Goal: Information Seeking & Learning: Learn about a topic

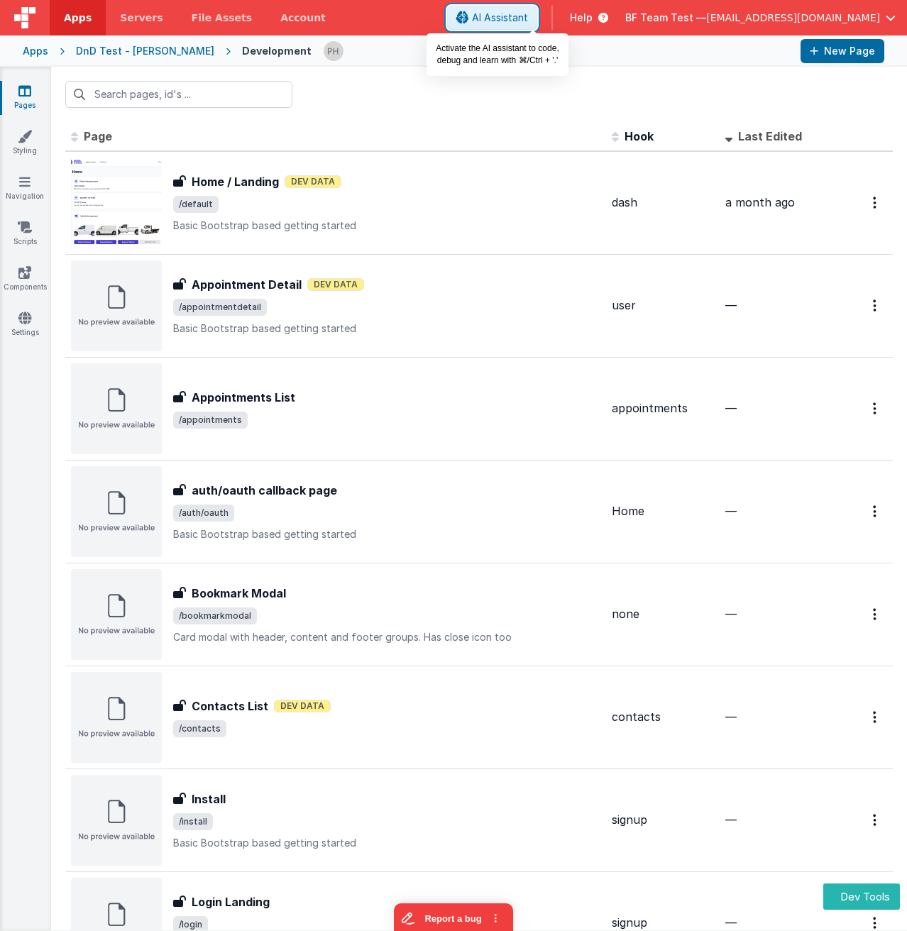
click at [516, 16] on span "AI Assistant" at bounding box center [500, 18] width 56 height 14
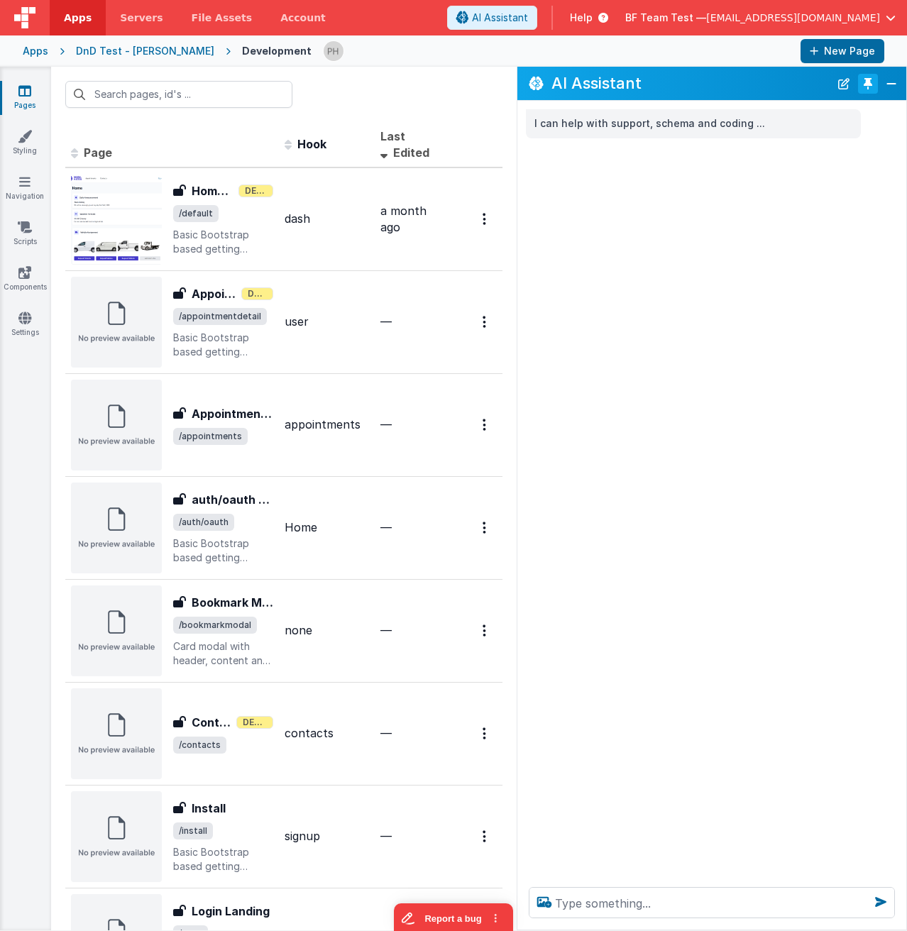
click at [867, 87] on button "Toggle Pin" at bounding box center [868, 84] width 20 height 20
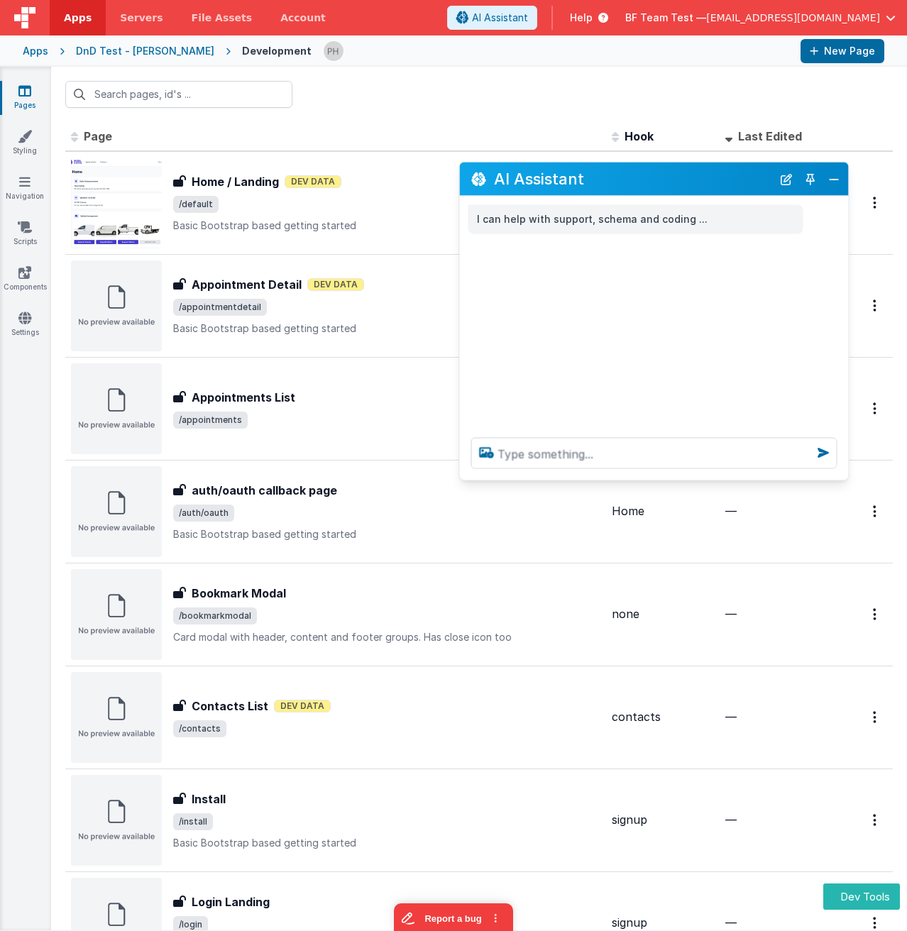
drag, startPoint x: 247, startPoint y: 614, endPoint x: 694, endPoint y: 173, distance: 628.0
click at [694, 173] on h2 "AI Assistant" at bounding box center [633, 178] width 278 height 17
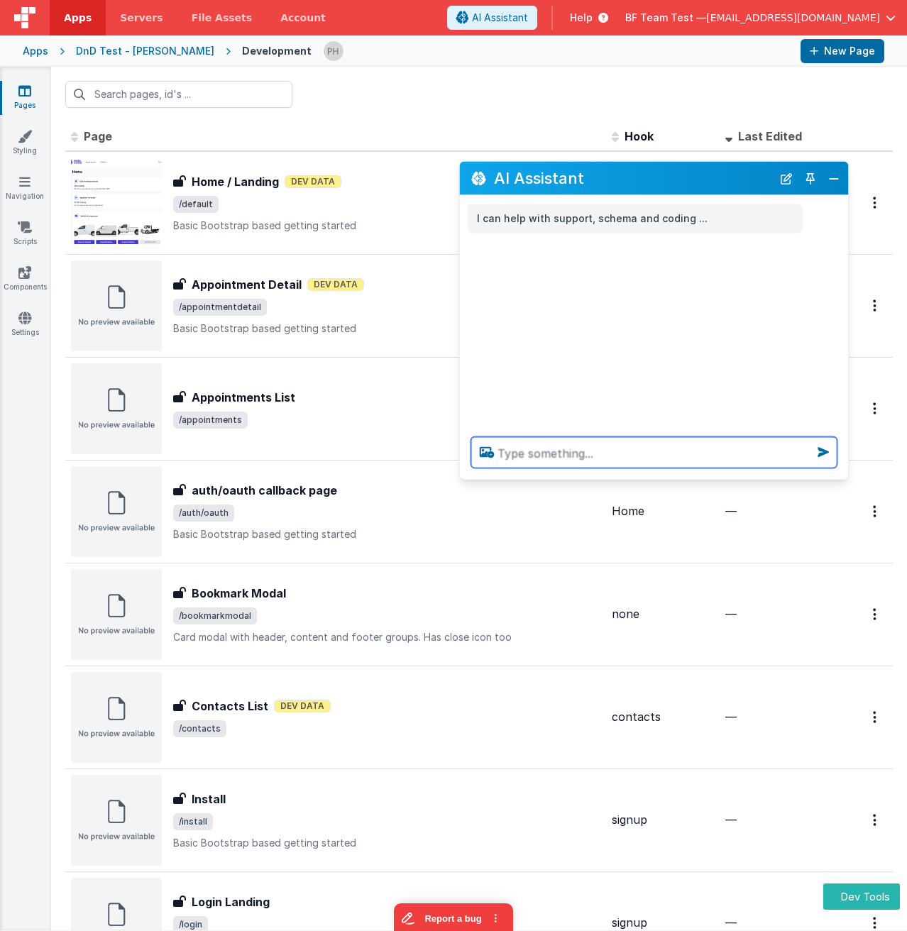
click at [620, 448] on textarea at bounding box center [654, 452] width 366 height 31
type textarea "open my home/landing page"
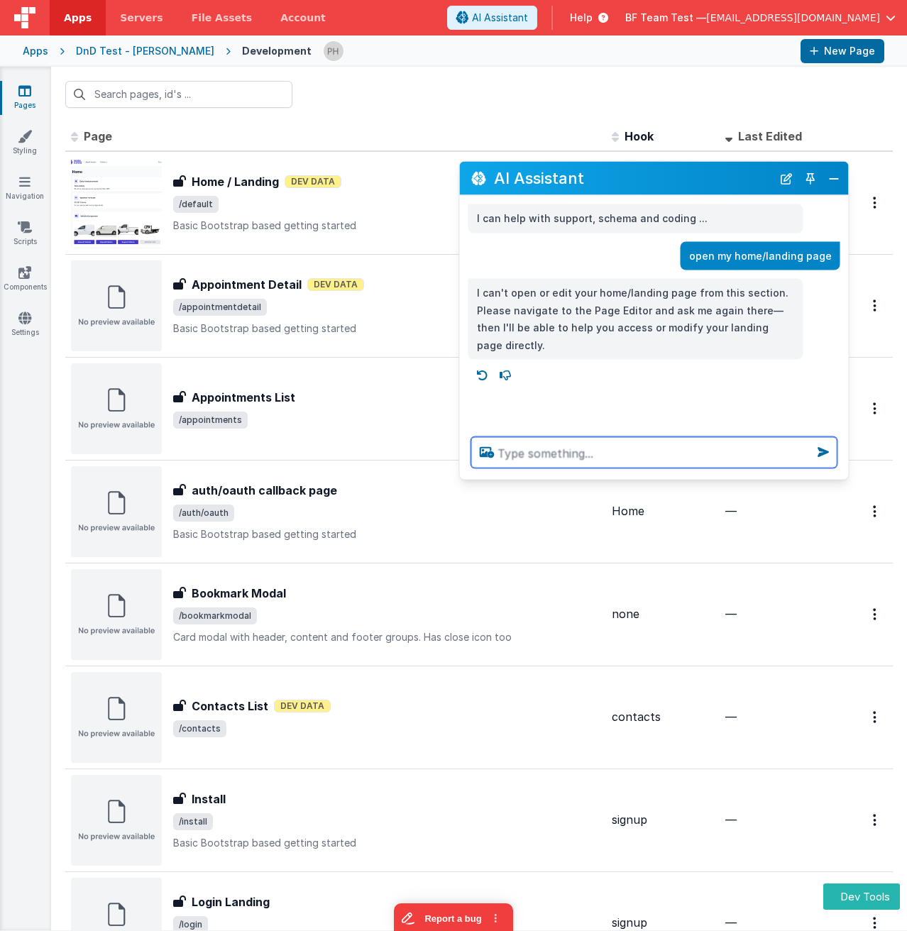
click at [602, 457] on textarea at bounding box center [654, 452] width 366 height 31
click at [548, 451] on textarea at bounding box center [654, 452] width 366 height 31
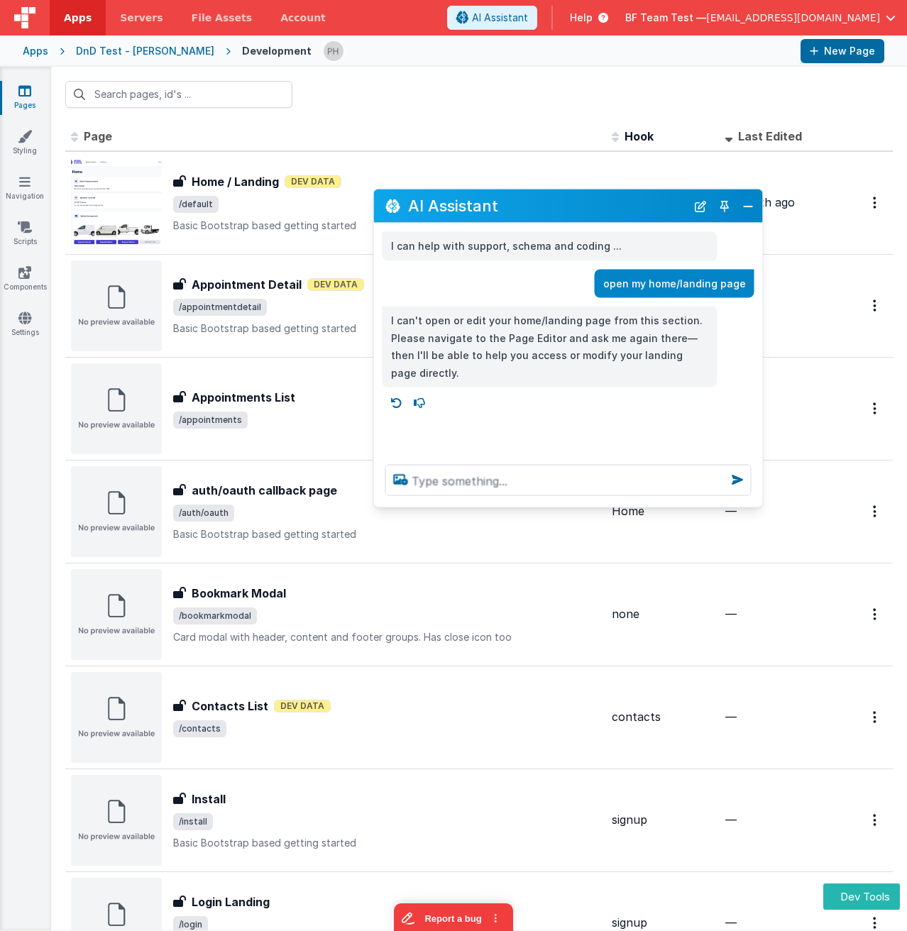
drag, startPoint x: 630, startPoint y: 175, endPoint x: 543, endPoint y: 202, distance: 90.9
click at [543, 202] on h2 "AI Assistant" at bounding box center [547, 205] width 278 height 17
click at [504, 483] on textarea at bounding box center [568, 480] width 366 height 31
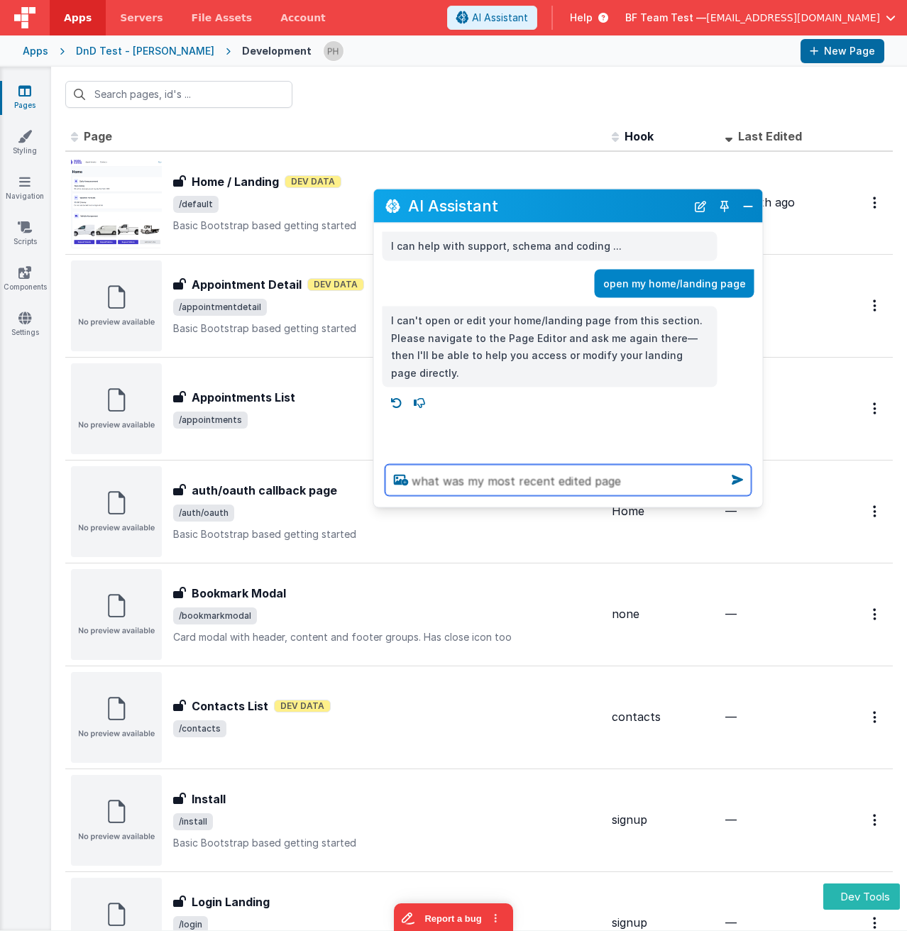
type textarea "what was my most recent edited page"
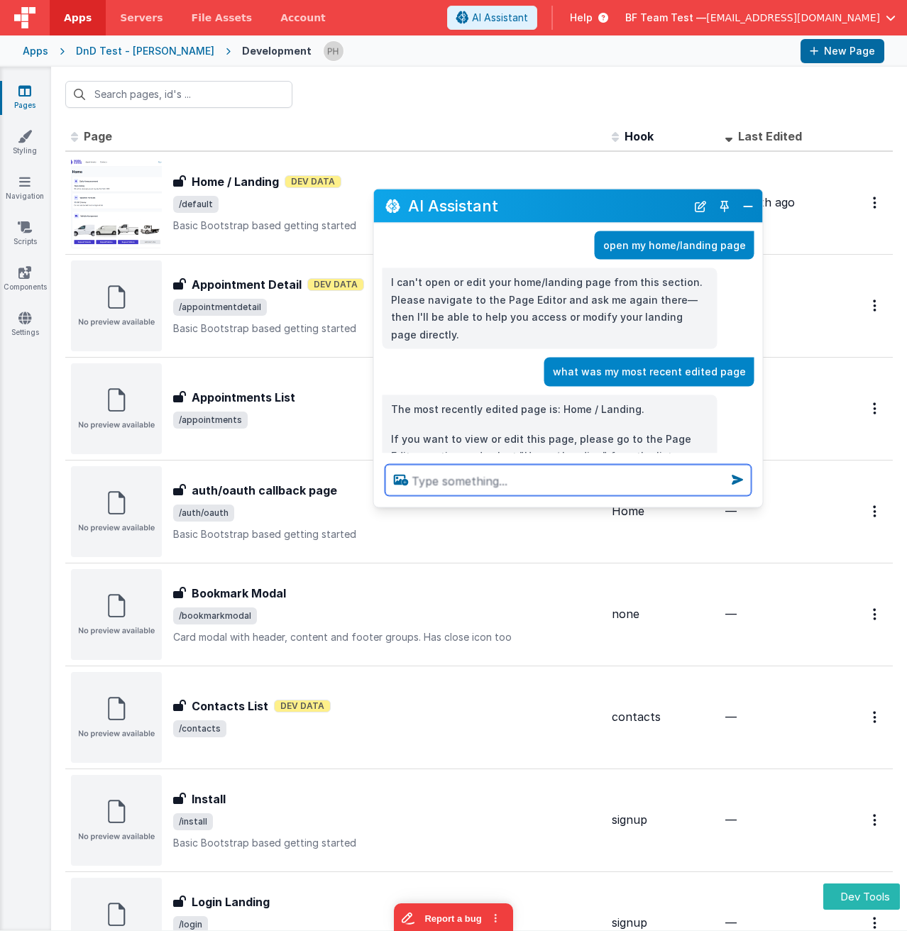
scroll to position [65, 0]
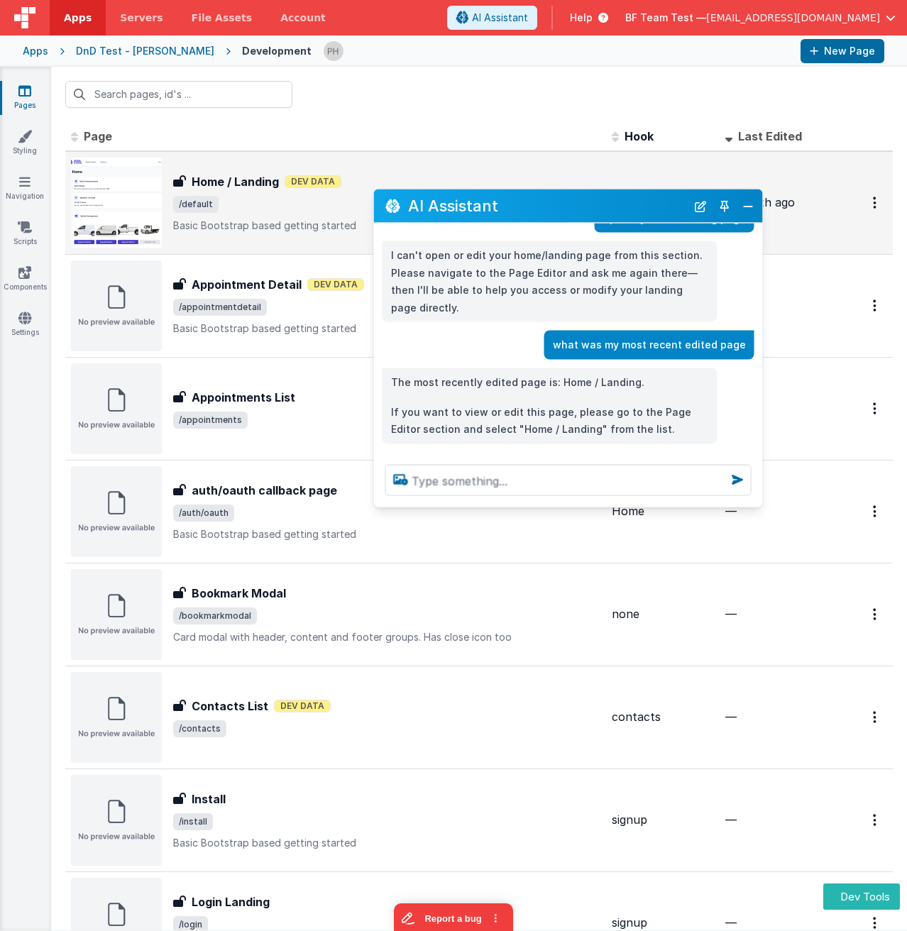
click at [321, 218] on p "Basic Bootstrap based getting started" at bounding box center [386, 225] width 427 height 14
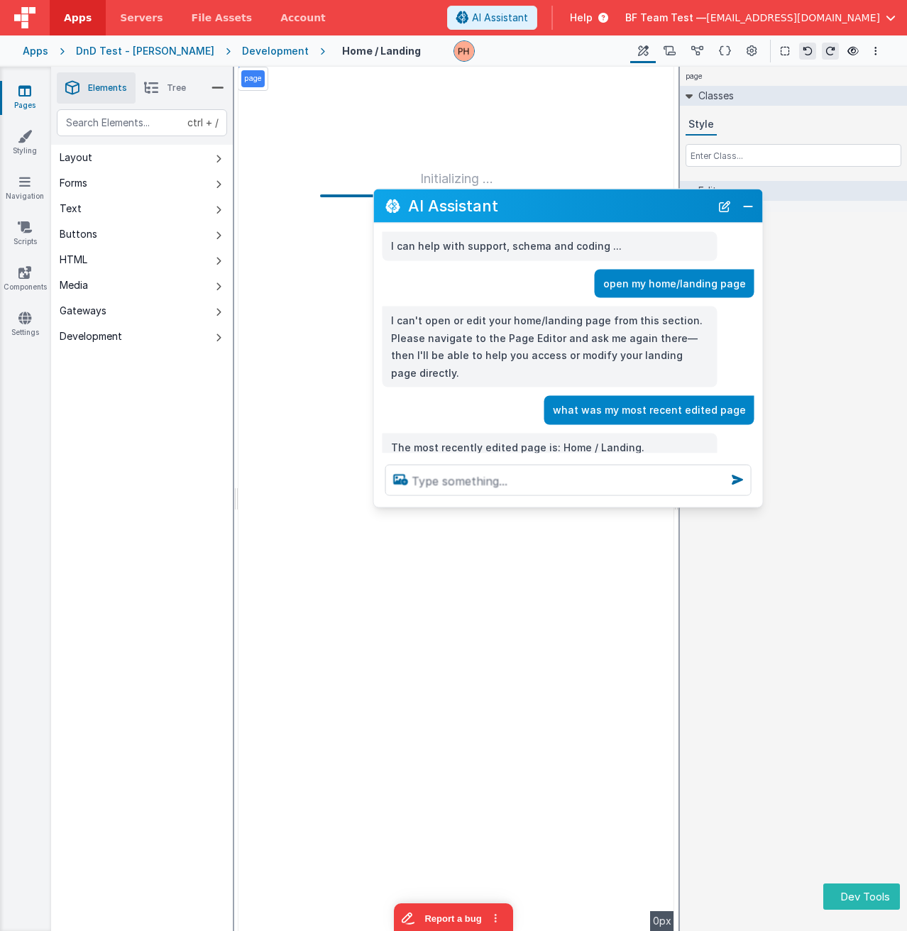
drag, startPoint x: 548, startPoint y: 209, endPoint x: 582, endPoint y: 249, distance: 53.3
click at [582, 249] on div "AI Assistant I can help with support, schema and coding ... open my home/landin…" at bounding box center [568, 348] width 390 height 319
drag, startPoint x: 555, startPoint y: 199, endPoint x: 611, endPoint y: 231, distance: 64.5
click at [611, 231] on div "AI Assistant I can help with support, schema and coding ... open my home/landin…" at bounding box center [568, 348] width 390 height 319
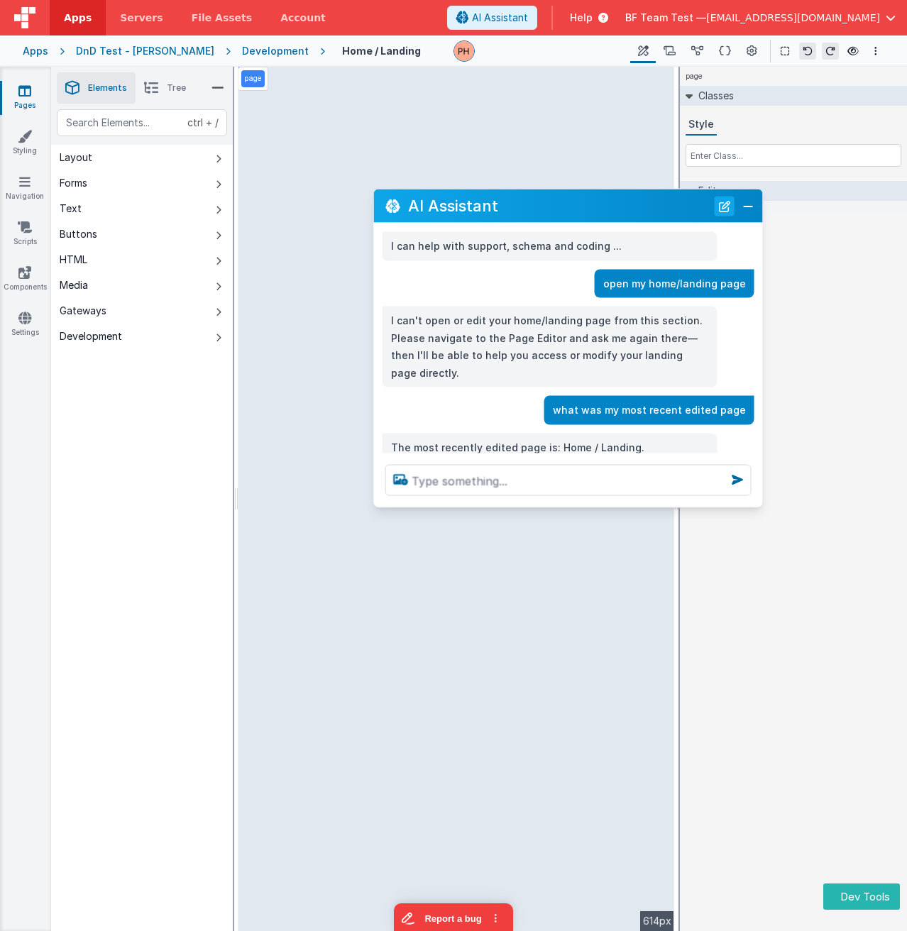
drag, startPoint x: 560, startPoint y: 207, endPoint x: 725, endPoint y: 210, distance: 164.6
click at [725, 210] on div "AI Assistant" at bounding box center [568, 205] width 389 height 33
drag, startPoint x: 534, startPoint y: 205, endPoint x: 616, endPoint y: 211, distance: 81.8
click at [616, 211] on h2 "AI Assistant" at bounding box center [559, 205] width 302 height 17
drag, startPoint x: 599, startPoint y: 208, endPoint x: 534, endPoint y: 252, distance: 78.7
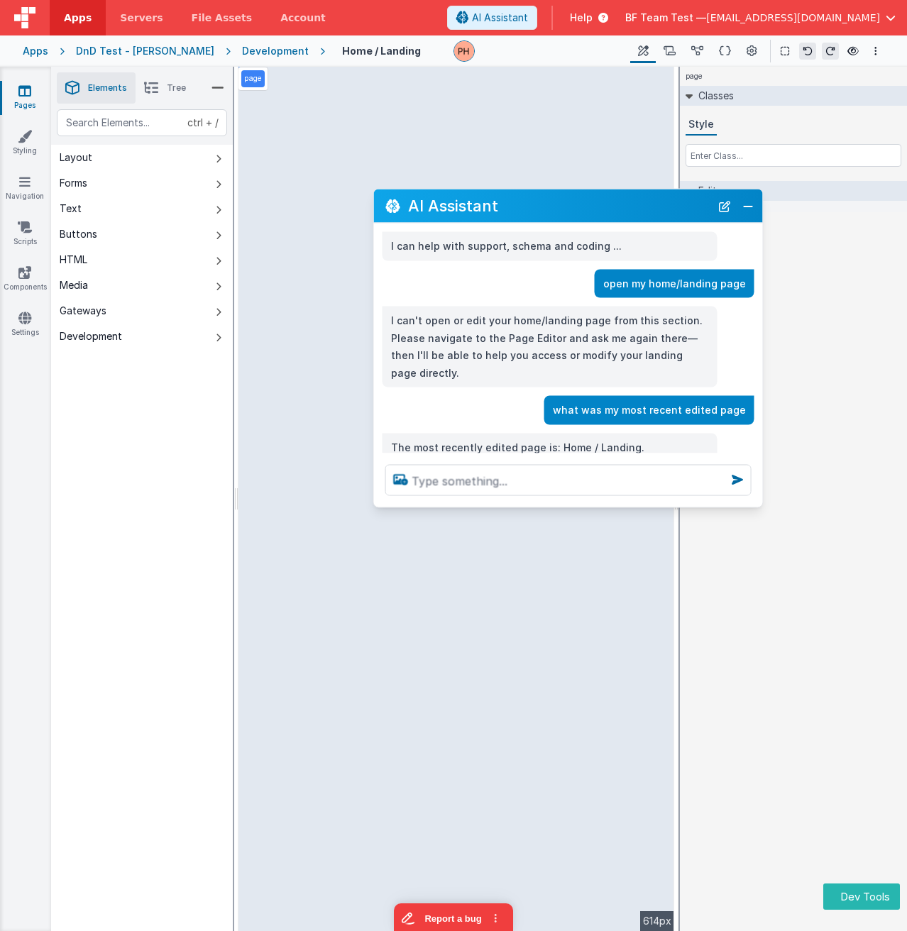
click at [538, 250] on div "AI Assistant I can help with support, schema and coding ... open my home/landin…" at bounding box center [568, 348] width 390 height 319
drag, startPoint x: 572, startPoint y: 204, endPoint x: 651, endPoint y: 203, distance: 78.8
click at [651, 203] on h2 "AI Assistant" at bounding box center [559, 205] width 302 height 17
drag, startPoint x: 548, startPoint y: 207, endPoint x: 621, endPoint y: 207, distance: 72.4
click at [621, 207] on h2 "AI Assistant" at bounding box center [559, 205] width 302 height 17
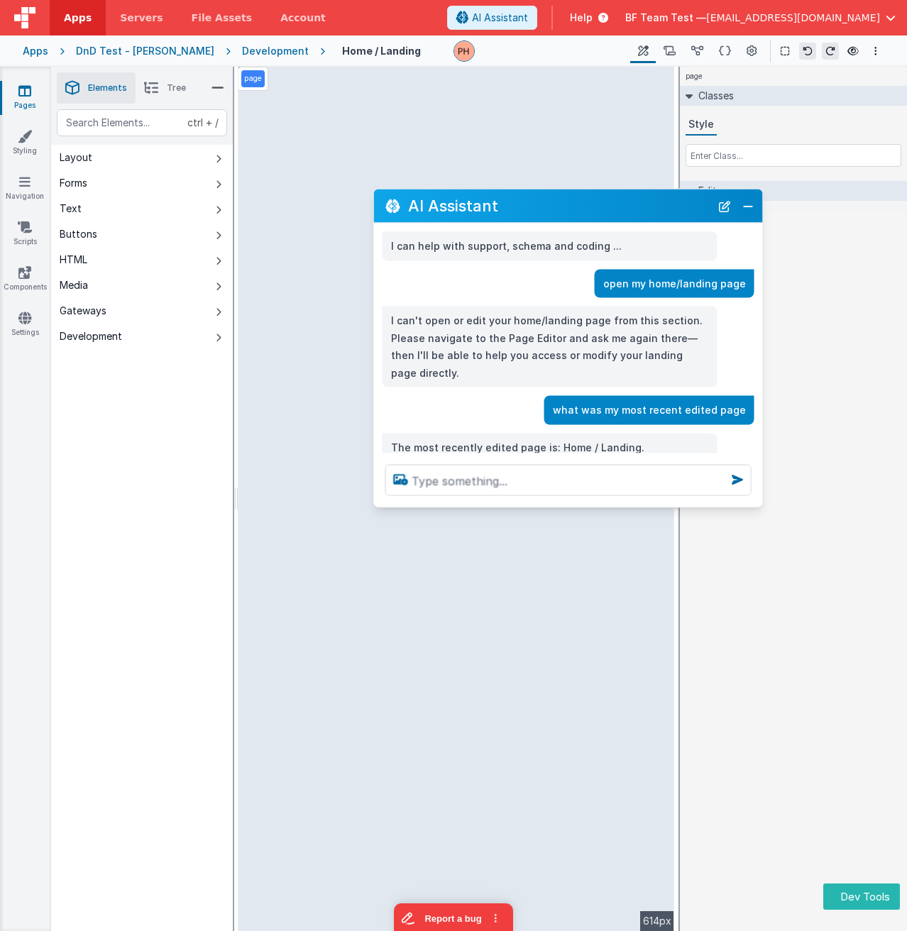
drag, startPoint x: 566, startPoint y: 215, endPoint x: 551, endPoint y: 219, distance: 15.5
click at [555, 226] on div "AI Assistant I can help with support, schema and coding ... open my home/landin…" at bounding box center [568, 348] width 390 height 319
drag, startPoint x: 548, startPoint y: 200, endPoint x: 590, endPoint y: 194, distance: 42.3
click at [590, 194] on div "AI Assistant" at bounding box center [568, 205] width 389 height 33
click at [582, 200] on h2 "AI Assistant" at bounding box center [559, 205] width 302 height 17
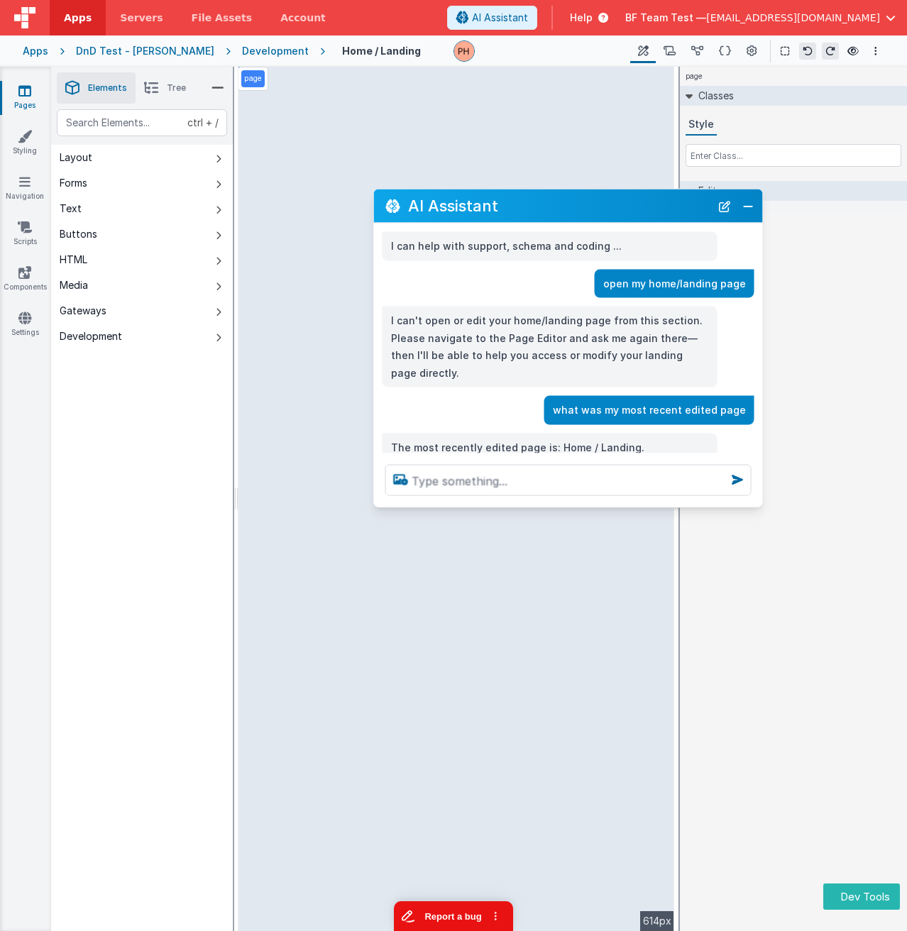
click at [437, 914] on button "Report a bug" at bounding box center [453, 916] width 119 height 30
drag, startPoint x: 608, startPoint y: 211, endPoint x: 556, endPoint y: 199, distance: 53.2
click at [558, 216] on div "AI Assistant" at bounding box center [568, 205] width 389 height 33
drag, startPoint x: 502, startPoint y: 203, endPoint x: 515, endPoint y: 203, distance: 13.5
click at [494, 206] on h2 "AI Assistant" at bounding box center [559, 205] width 302 height 17
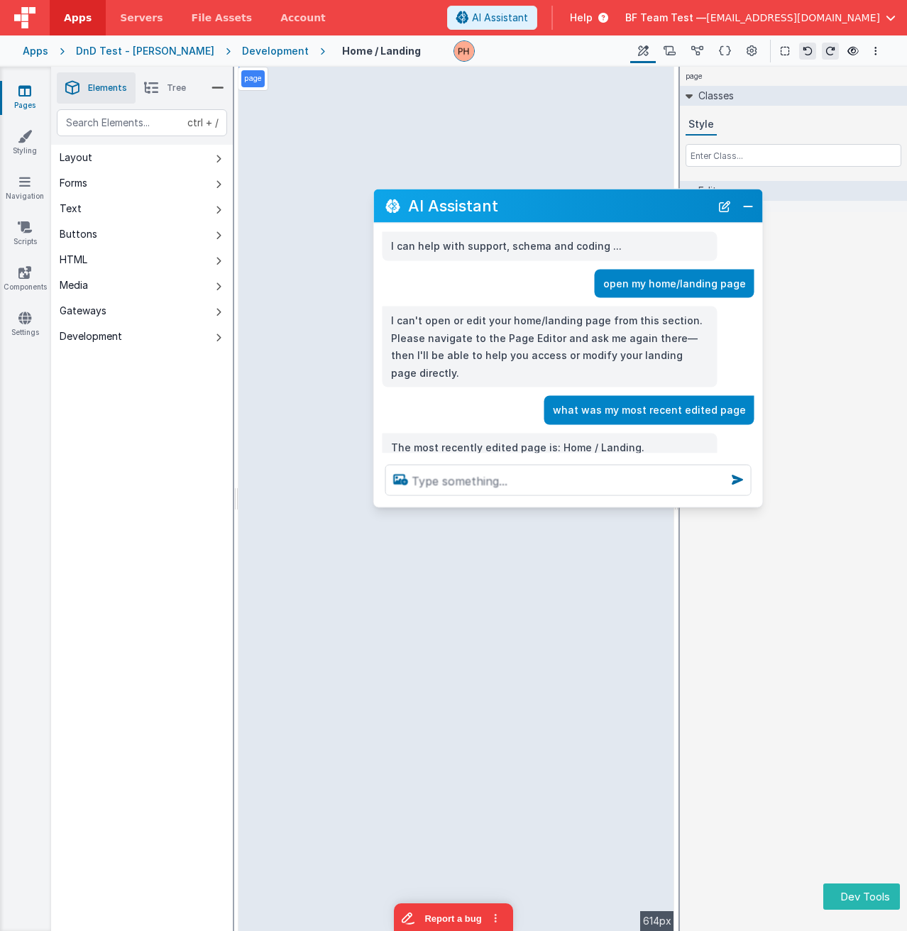
drag, startPoint x: 566, startPoint y: 202, endPoint x: 599, endPoint y: 190, distance: 35.5
click at [599, 190] on div "AI Assistant" at bounding box center [568, 205] width 389 height 33
drag, startPoint x: 640, startPoint y: 196, endPoint x: 534, endPoint y: 208, distance: 106.4
click at [534, 208] on div "AI Assistant" at bounding box center [568, 205] width 389 height 33
drag, startPoint x: 561, startPoint y: 203, endPoint x: 513, endPoint y: 205, distance: 48.3
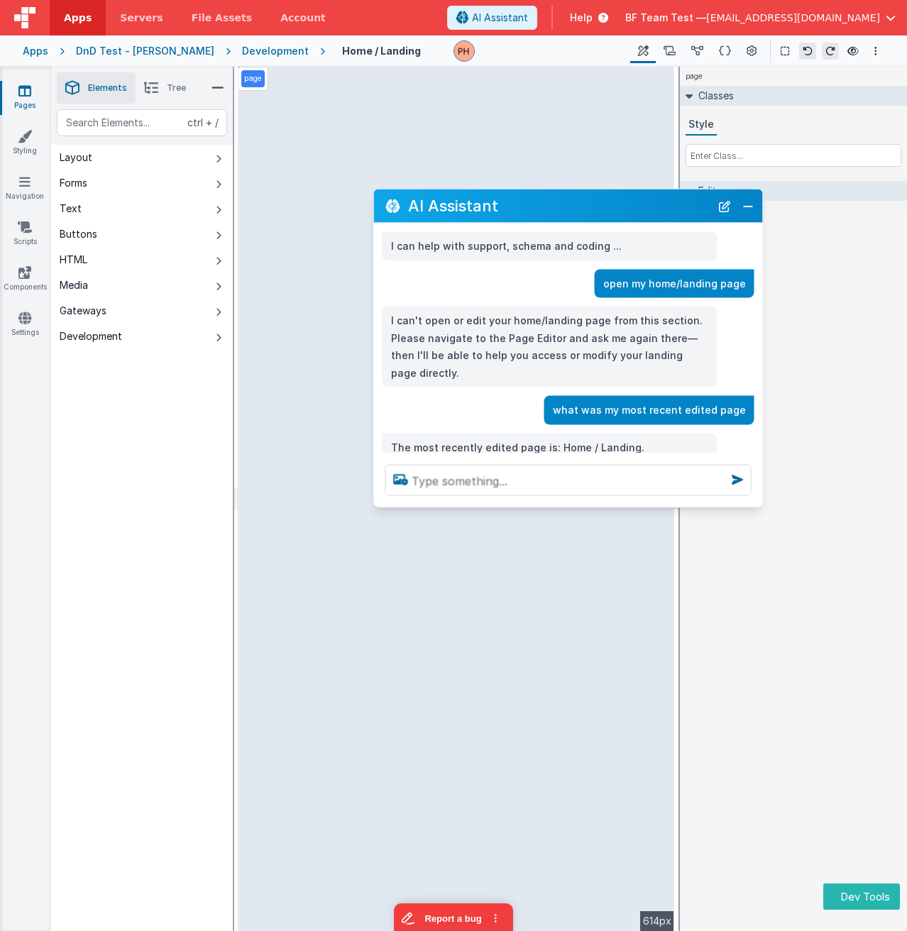
click at [513, 205] on h2 "AI Assistant" at bounding box center [559, 205] width 302 height 17
click at [450, 921] on button "Report a bug" at bounding box center [453, 916] width 119 height 30
drag, startPoint x: 546, startPoint y: 223, endPoint x: 482, endPoint y: 253, distance: 69.8
click at [482, 253] on div "AI Assistant I can help with support, schema and coding ... open my home/landin…" at bounding box center [568, 348] width 390 height 319
click at [747, 203] on button "Close" at bounding box center [747, 206] width 18 height 20
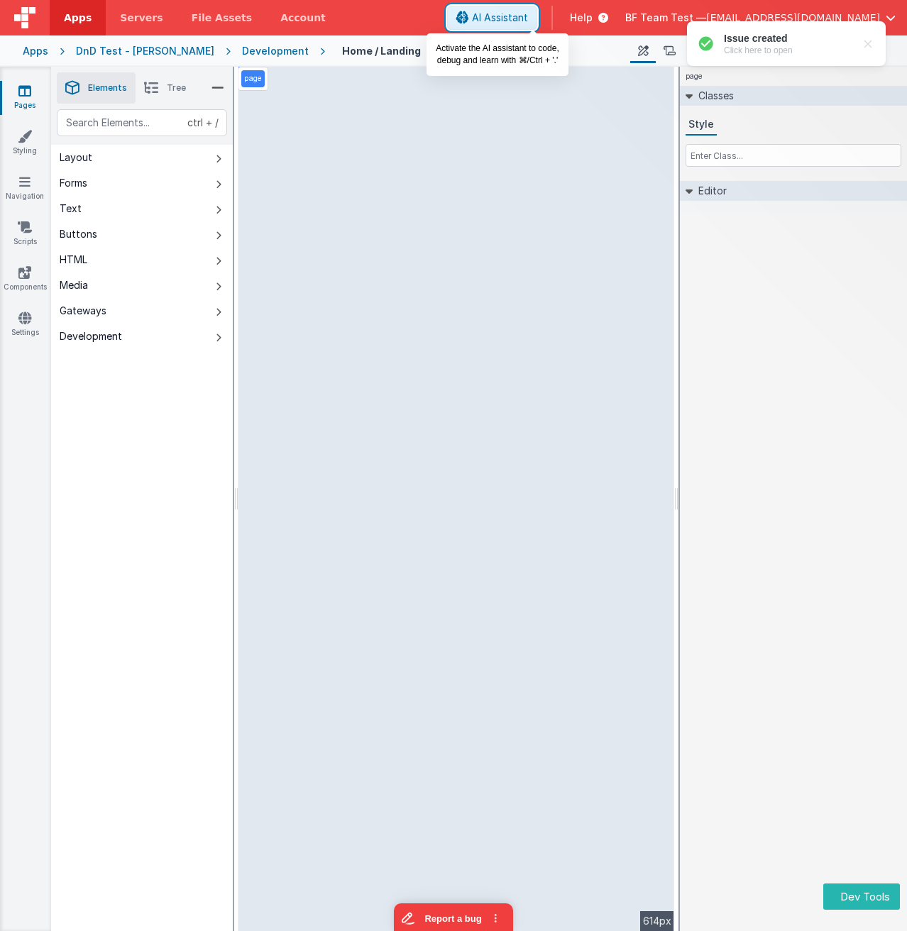
click at [469, 18] on icon at bounding box center [462, 18] width 13 height 1
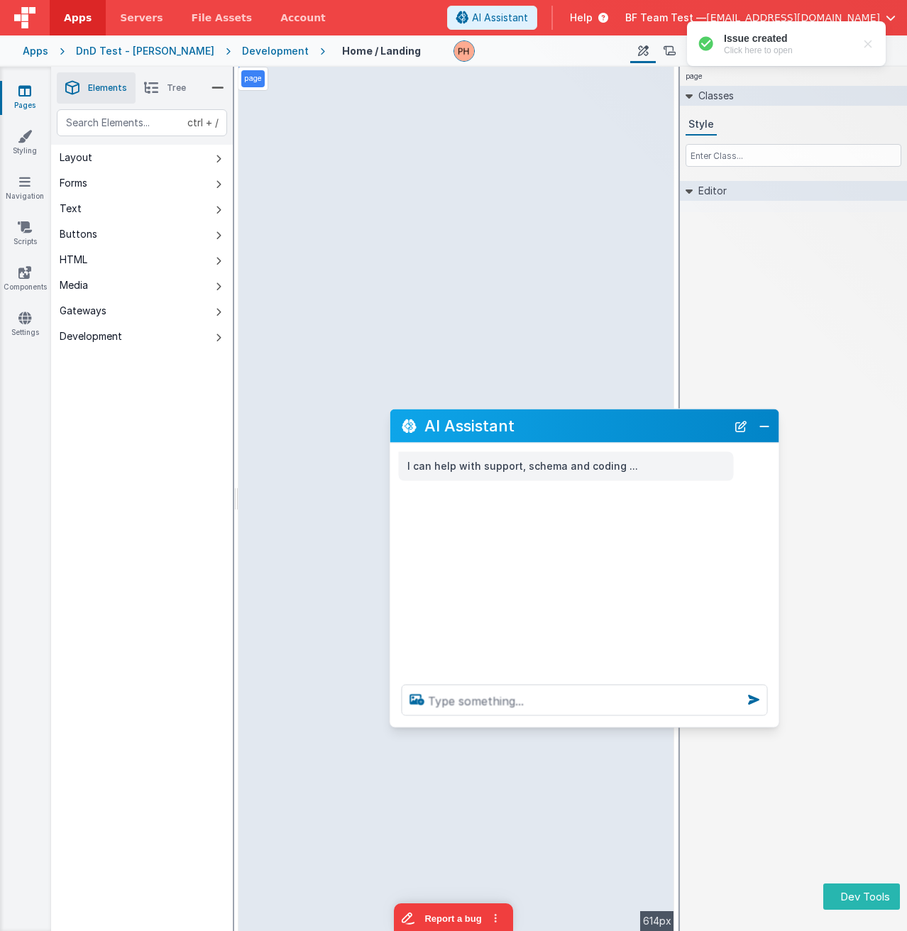
drag, startPoint x: 265, startPoint y: 621, endPoint x: 642, endPoint y: 427, distance: 424.2
click at [642, 427] on h2 "AI Assistant" at bounding box center [575, 425] width 302 height 17
click at [758, 429] on button "Close" at bounding box center [764, 426] width 18 height 20
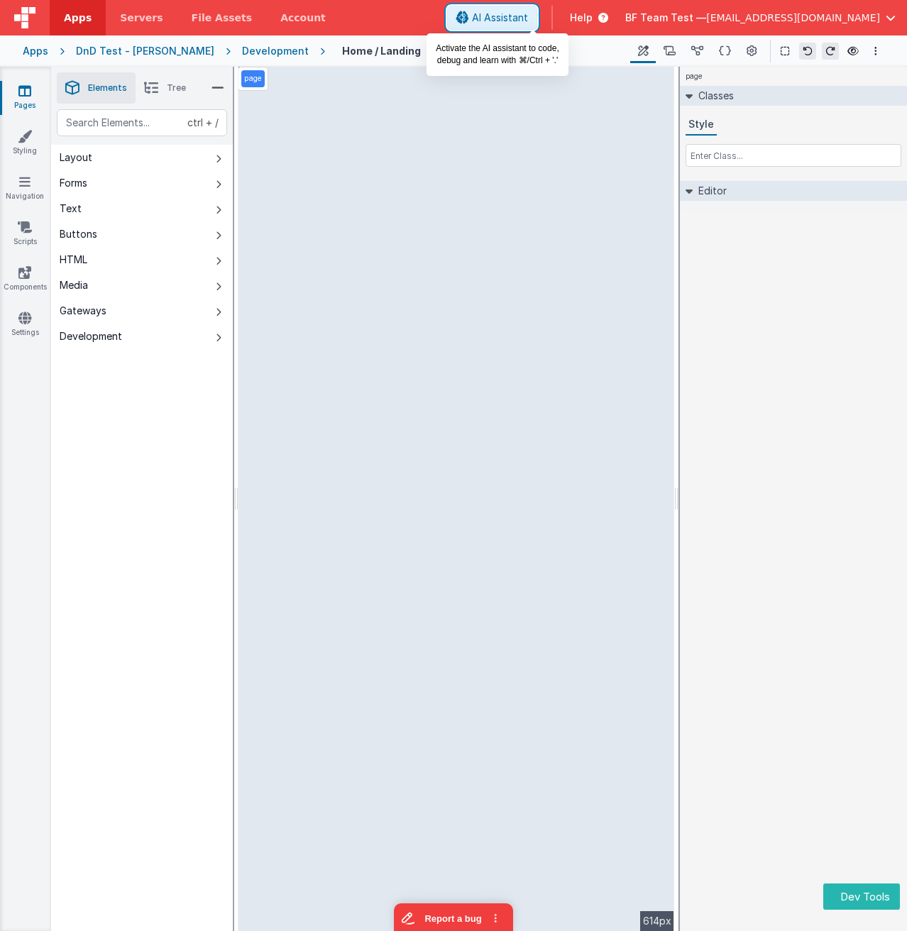
click at [526, 13] on span "AI Assistant" at bounding box center [500, 18] width 56 height 14
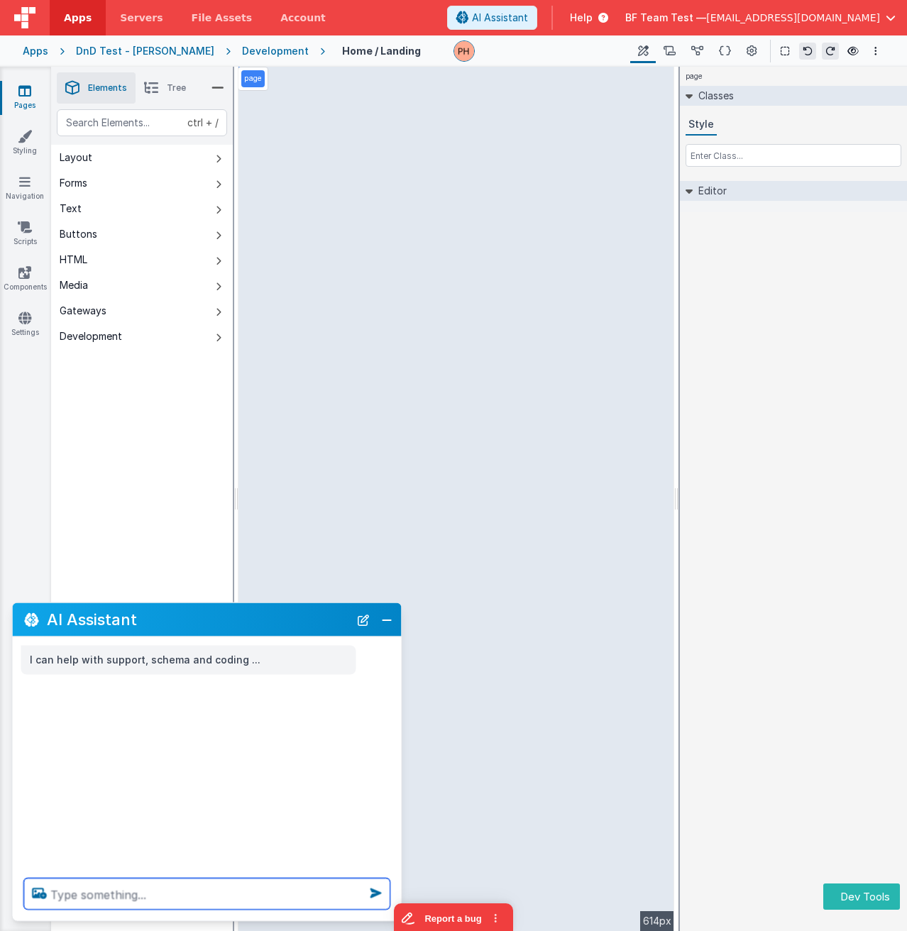
click at [213, 889] on textarea at bounding box center [207, 893] width 366 height 31
type textarea "How do I make a PWA app"
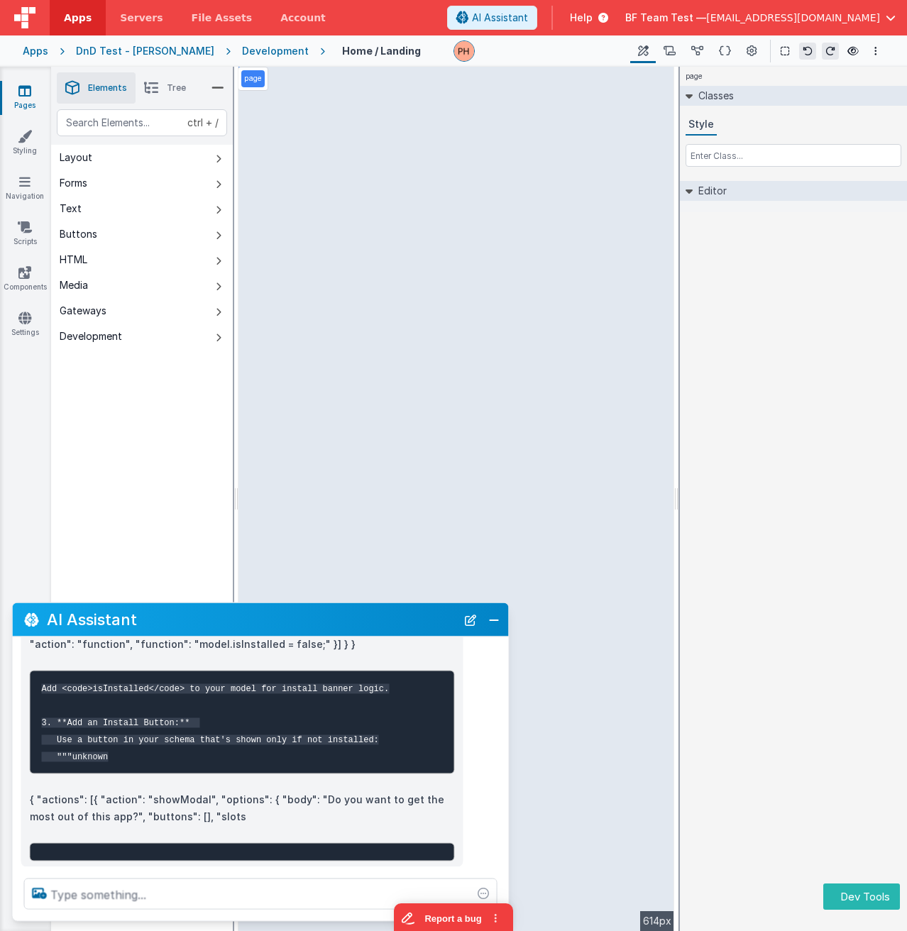
drag, startPoint x: 400, startPoint y: 608, endPoint x: 529, endPoint y: 475, distance: 185.1
click at [529, 475] on section "Pages Styling Navigation Scripts Components Settings Saved Builder Page Schema …" at bounding box center [453, 499] width 907 height 864
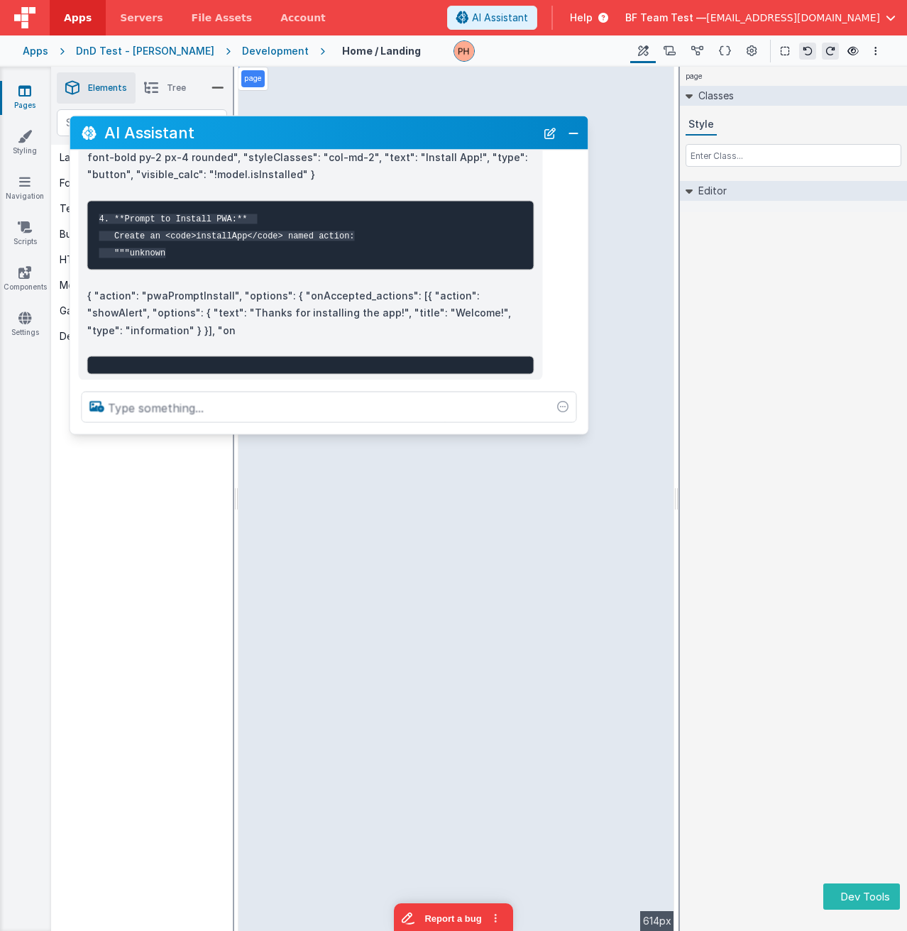
drag, startPoint x: 417, startPoint y: 614, endPoint x: 486, endPoint y: 170, distance: 450.1
click at [475, 126] on h2 "AI Assistant" at bounding box center [319, 132] width 431 height 17
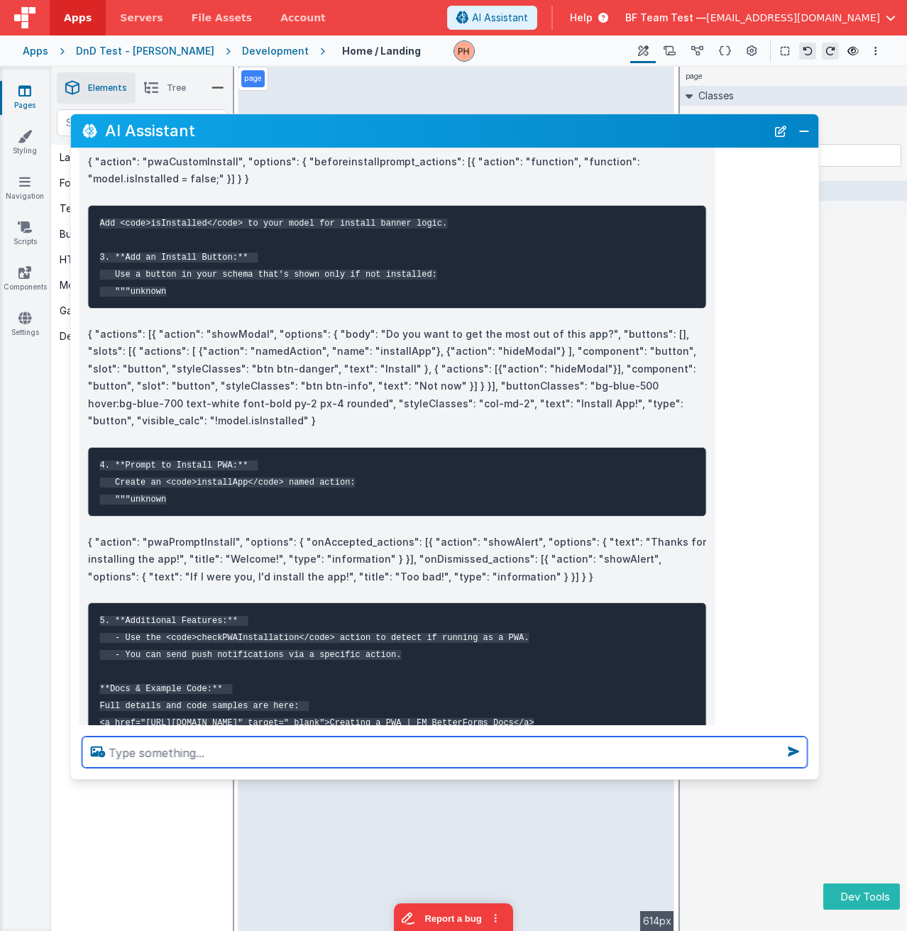
scroll to position [738, 0]
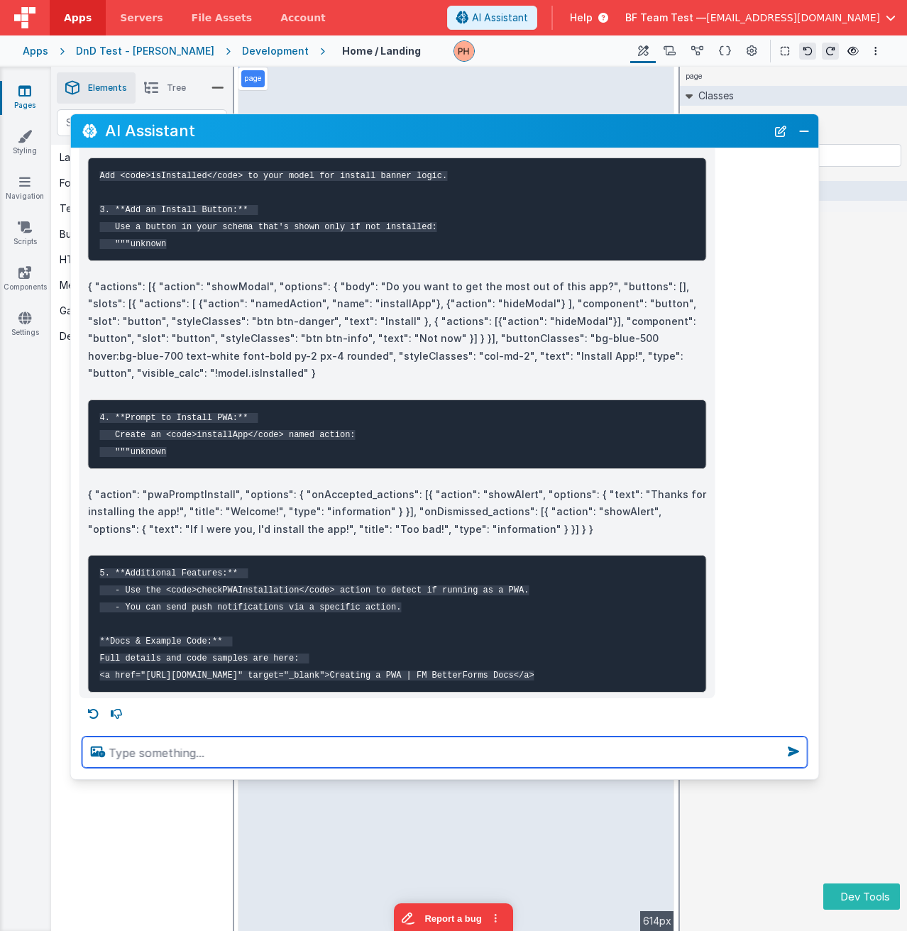
drag, startPoint x: 586, startPoint y: 428, endPoint x: 826, endPoint y: 524, distance: 258.8
click at [810, 765] on div at bounding box center [445, 752] width 748 height 54
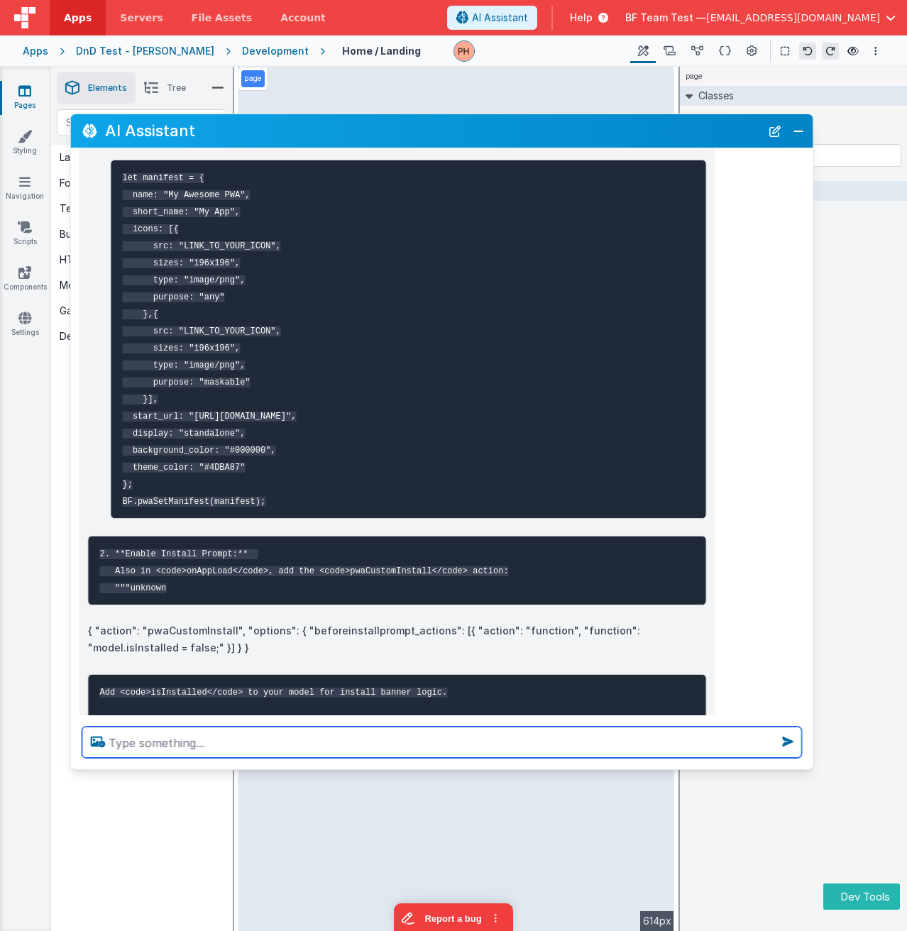
scroll to position [142, 0]
